Goal: Task Accomplishment & Management: Complete application form

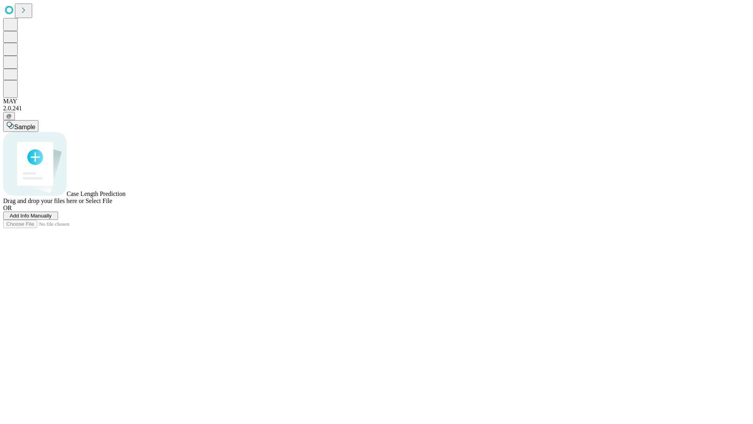
click at [52, 219] on span "Add Info Manually" at bounding box center [31, 216] width 42 height 6
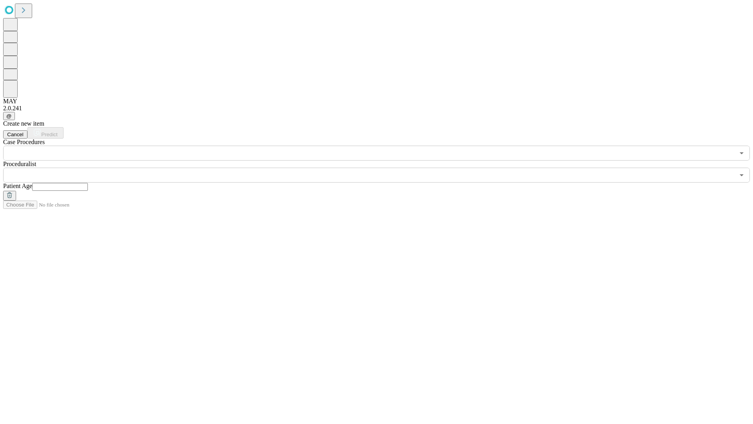
click at [88, 183] on input "text" at bounding box center [60, 187] width 56 height 8
type input "*"
click at [382, 168] on input "text" at bounding box center [369, 175] width 732 height 15
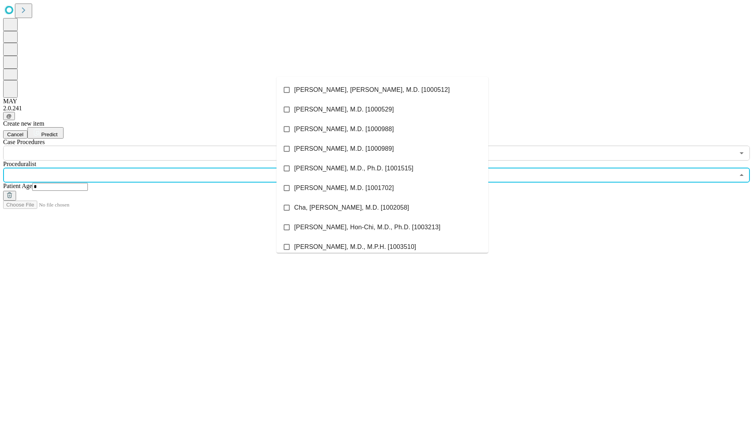
click at [382, 90] on li "[PERSON_NAME], [PERSON_NAME], M.D. [1000512]" at bounding box center [383, 90] width 212 height 20
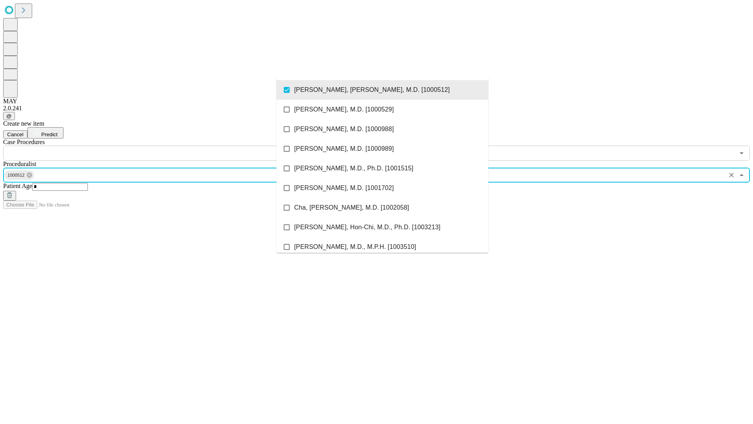
click at [165, 146] on input "text" at bounding box center [369, 153] width 732 height 15
